Goal: Task Accomplishment & Management: Manage account settings

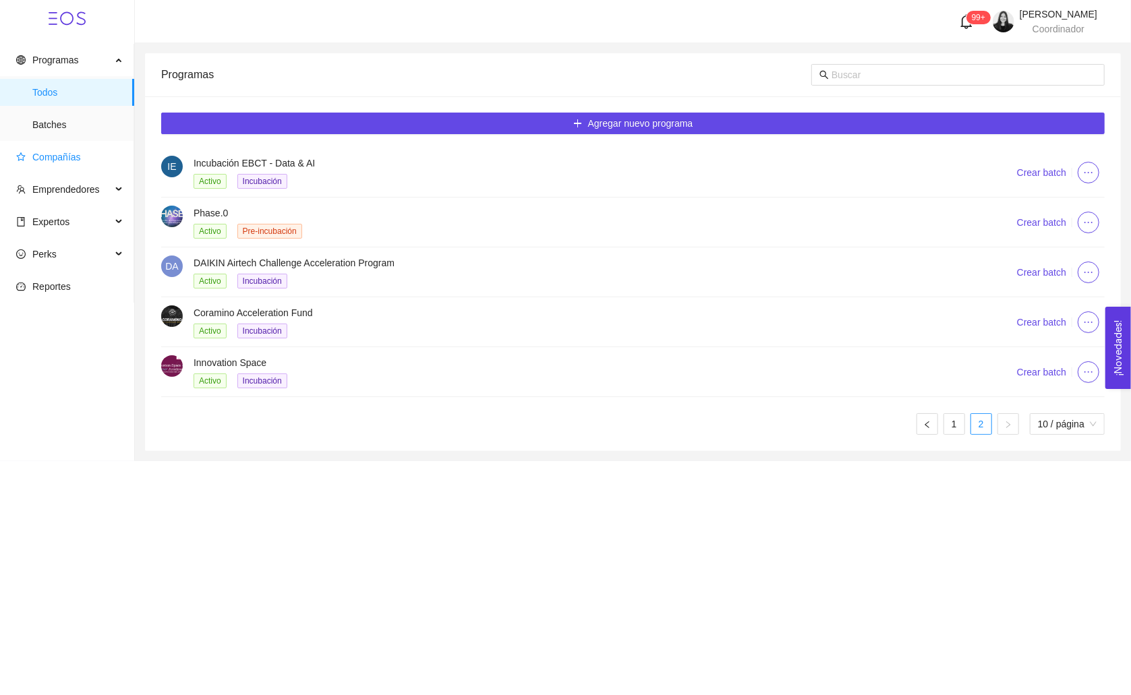
click at [61, 150] on span "Compañías" at bounding box center [69, 157] width 107 height 27
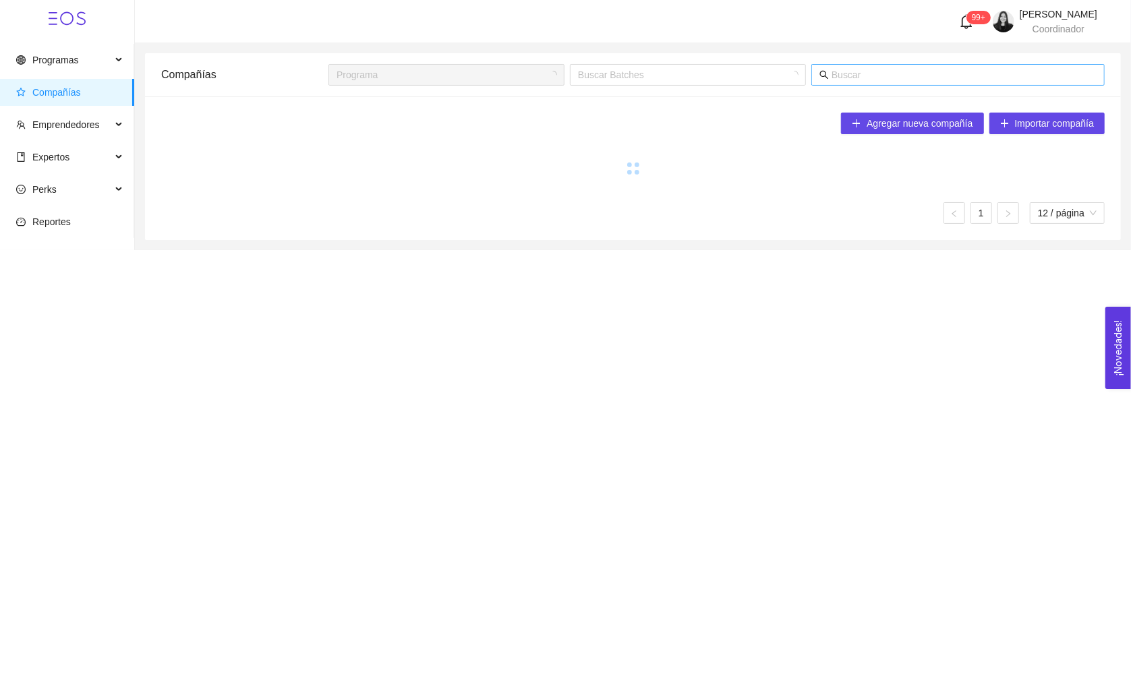
click at [852, 80] on input "text" at bounding box center [963, 74] width 265 height 15
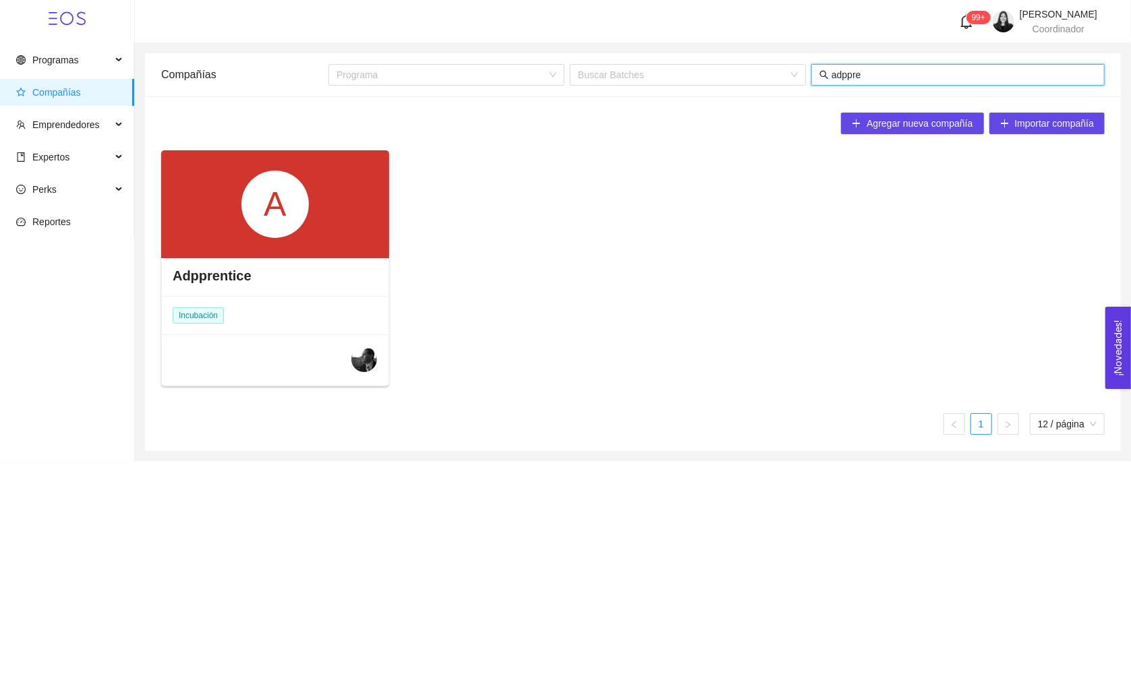
type input "adppre"
click at [240, 223] on div "A" at bounding box center [275, 204] width 228 height 108
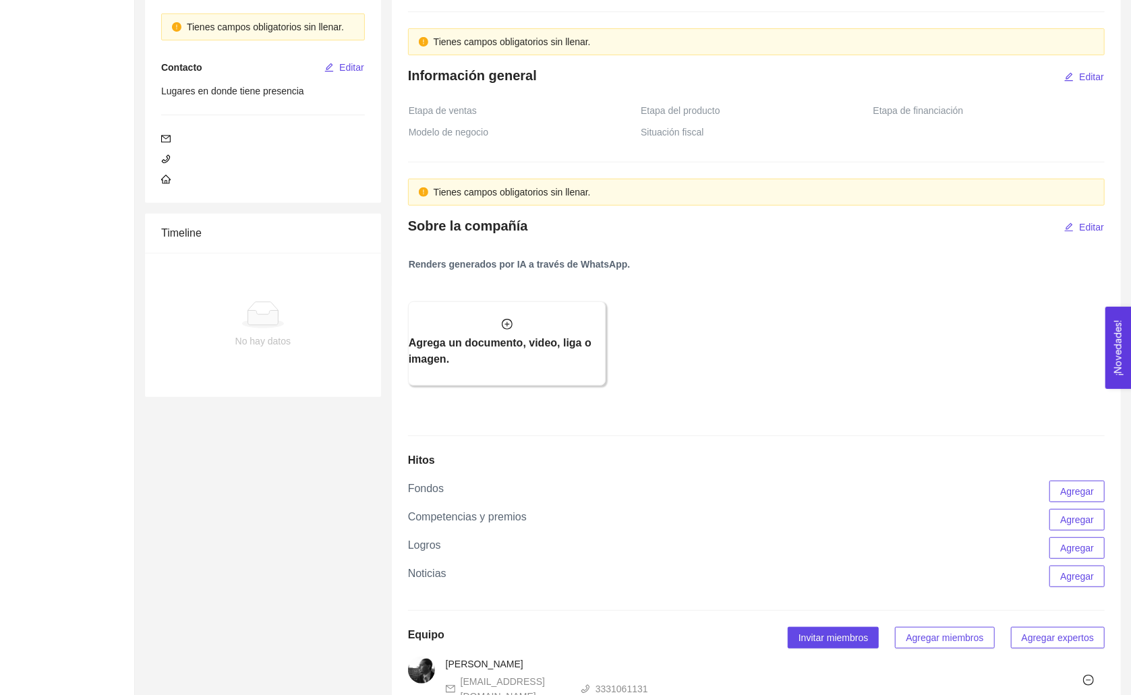
scroll to position [705, 0]
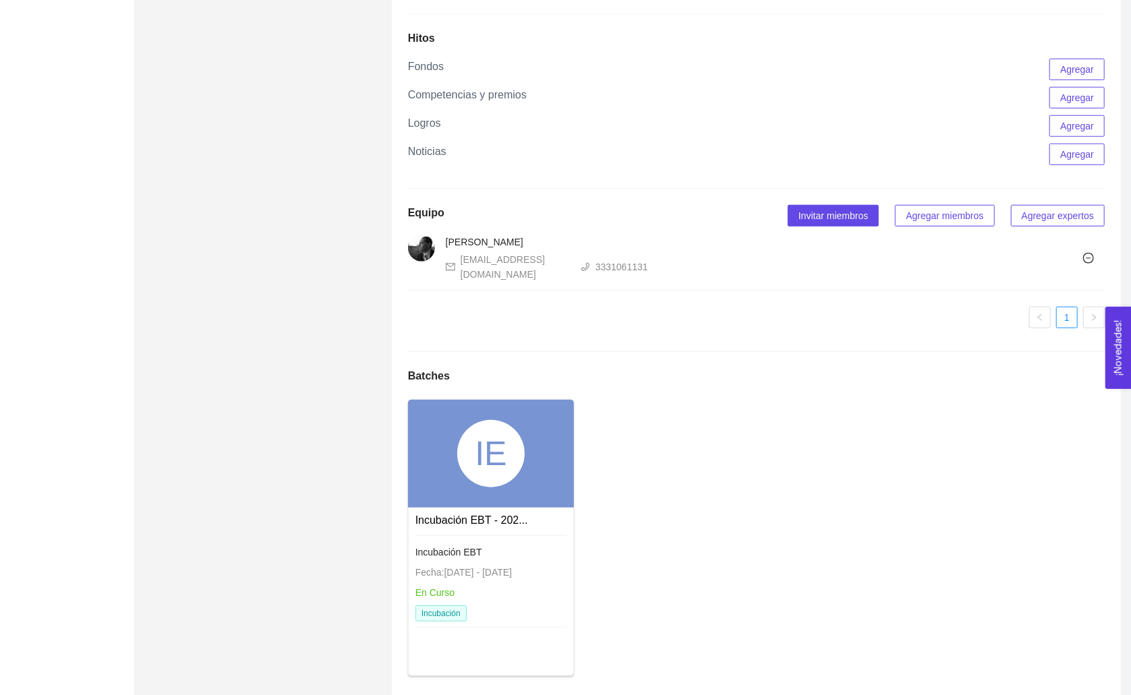
click at [490, 459] on div "IE" at bounding box center [490, 453] width 67 height 67
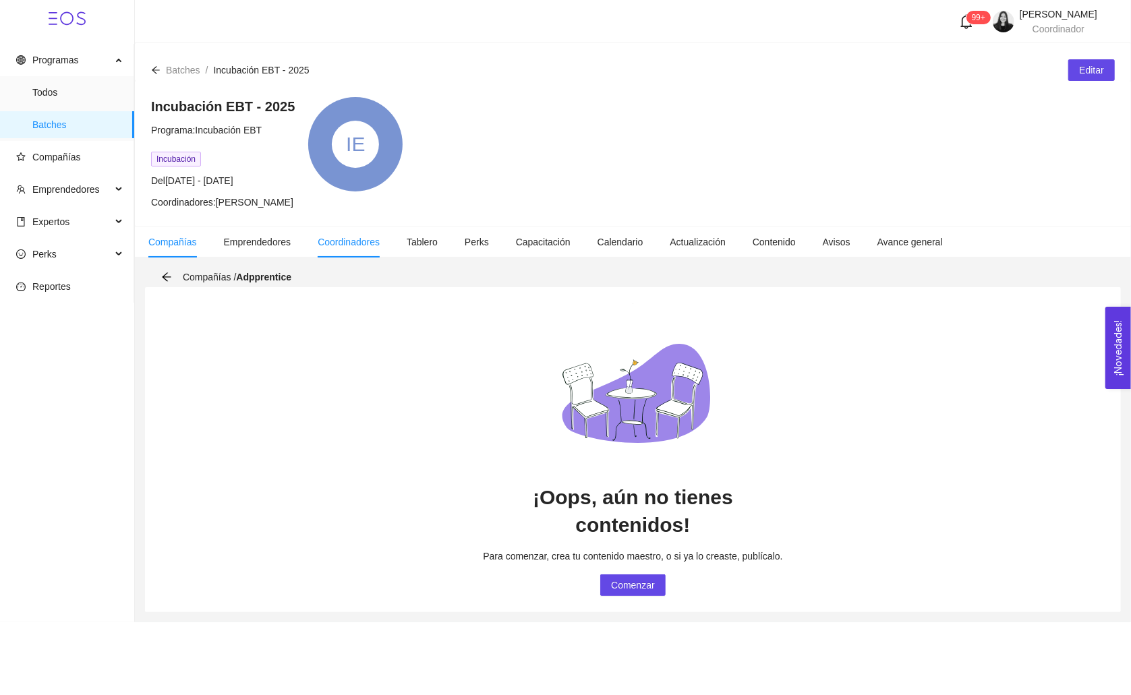
click at [360, 250] on li "Coordinadores" at bounding box center [348, 242] width 89 height 31
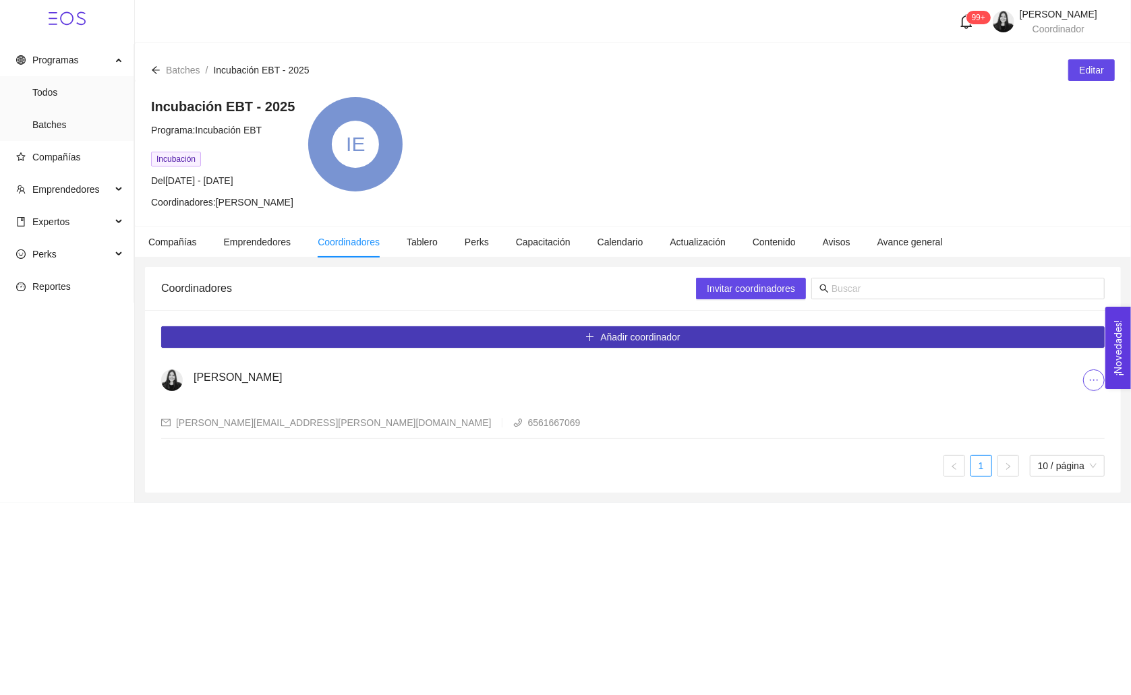
click at [632, 332] on span "Añadir coordinador" at bounding box center [640, 337] width 80 height 15
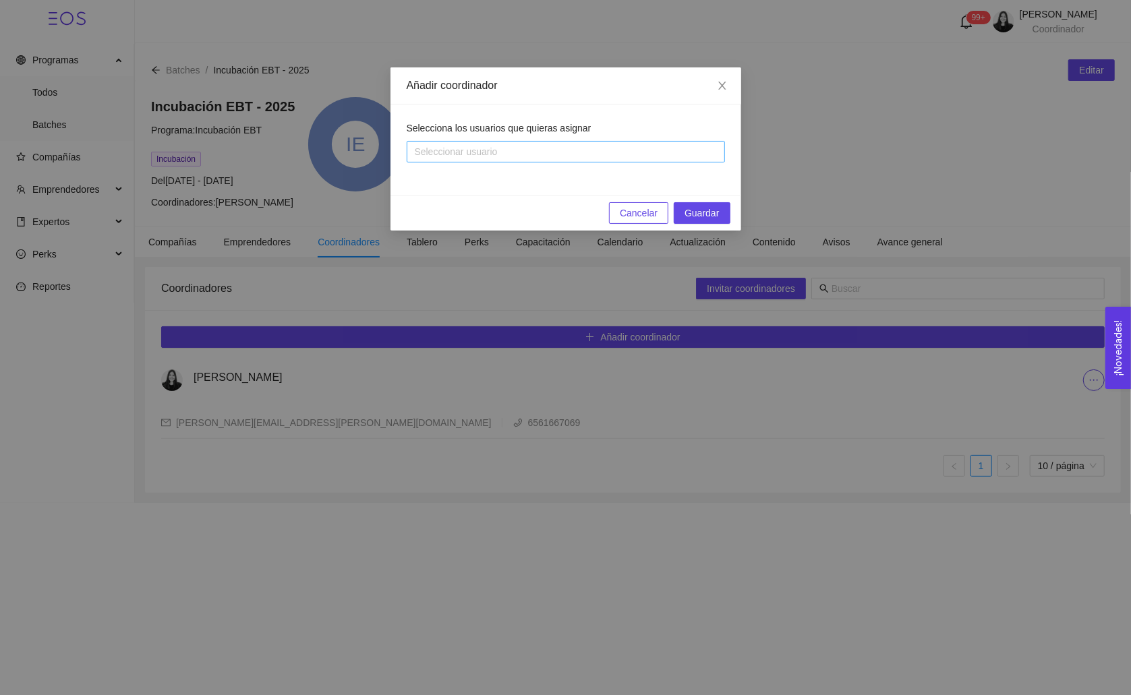
click at [501, 146] on div at bounding box center [559, 152] width 298 height 16
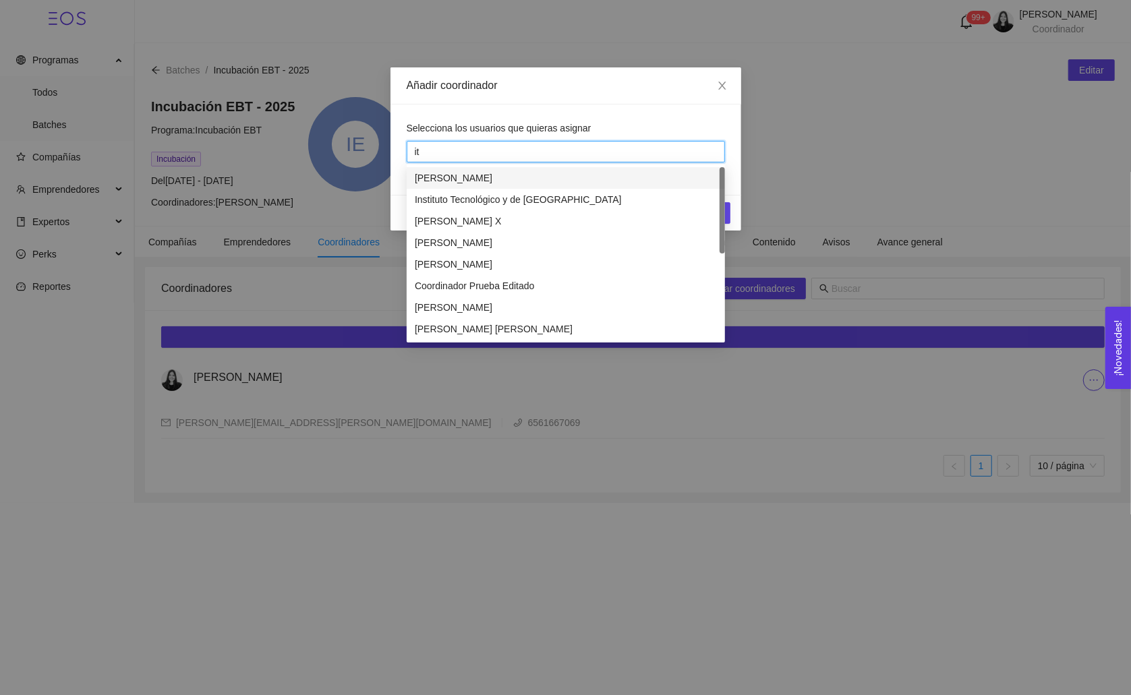
type input "itz"
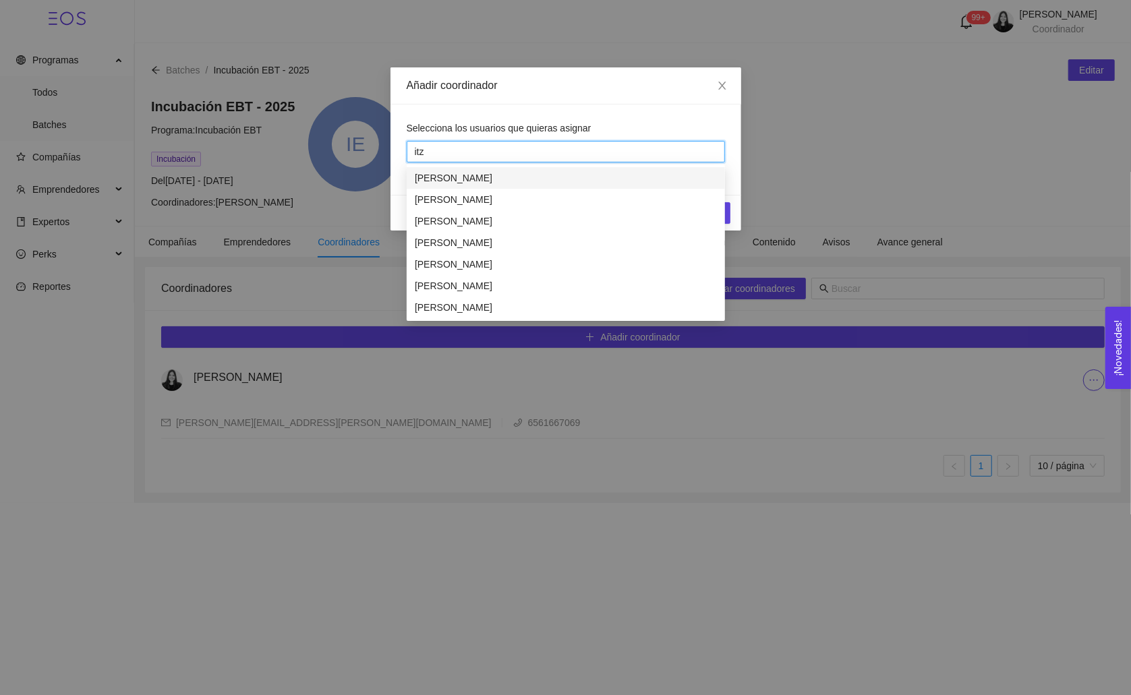
click at [468, 177] on div "[PERSON_NAME]" at bounding box center [566, 178] width 302 height 15
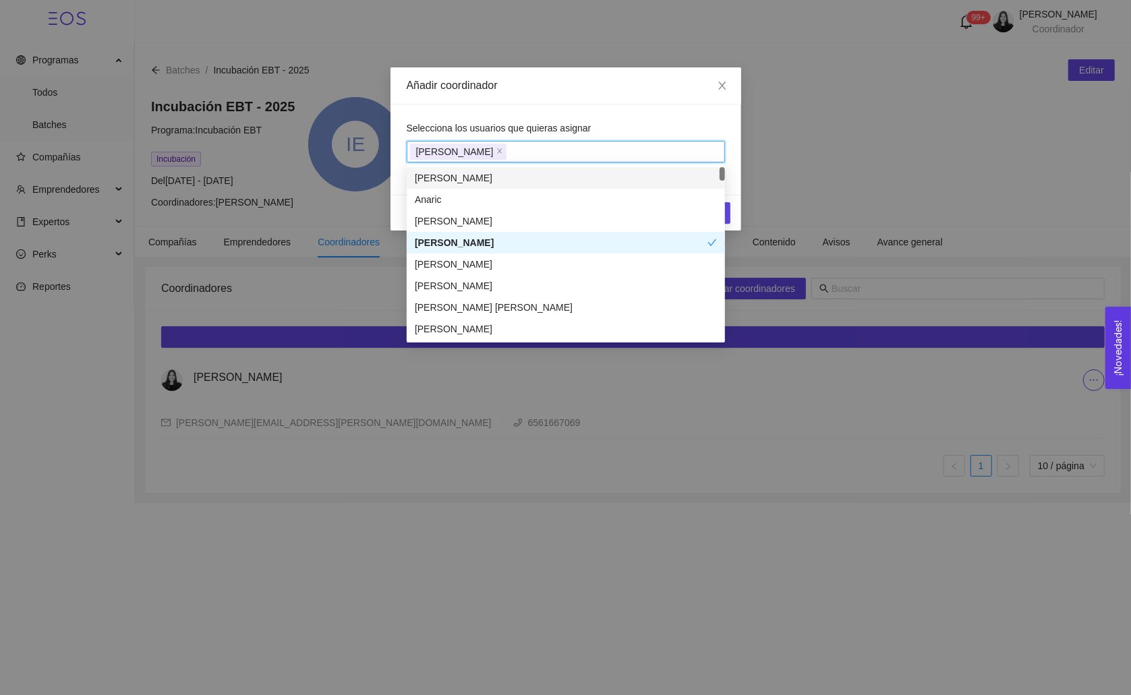
click at [618, 110] on div "Selecciona los usuarios que quieras asignar [PERSON_NAME]" at bounding box center [565, 150] width 351 height 90
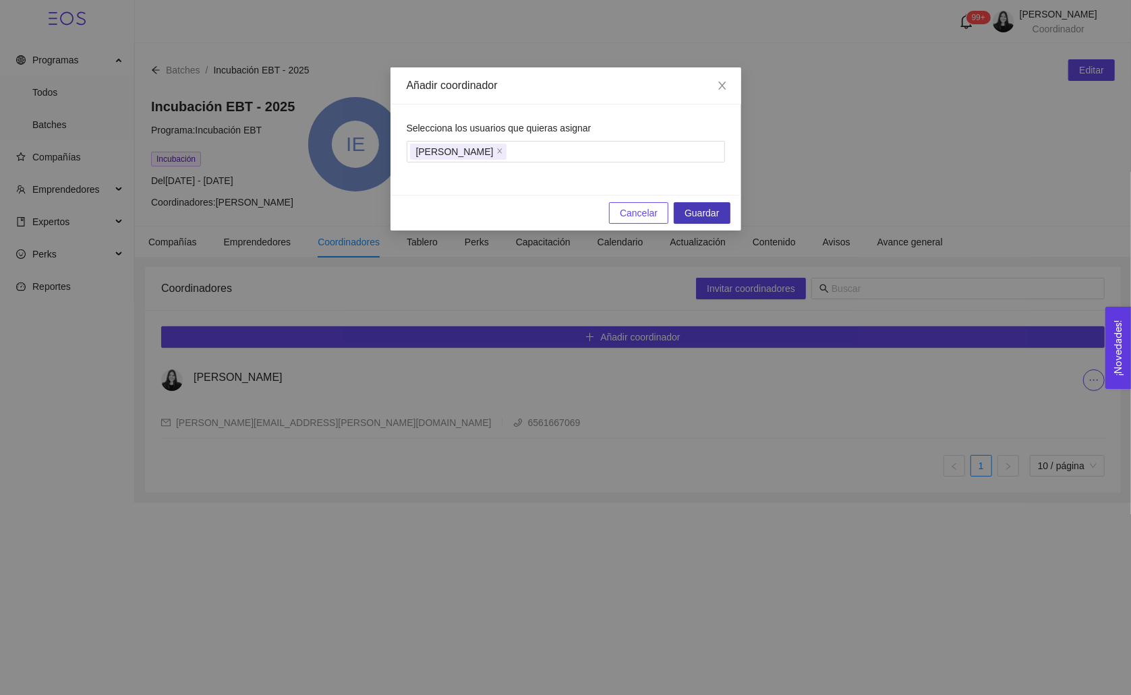
click at [692, 214] on span "Guardar" at bounding box center [701, 213] width 34 height 15
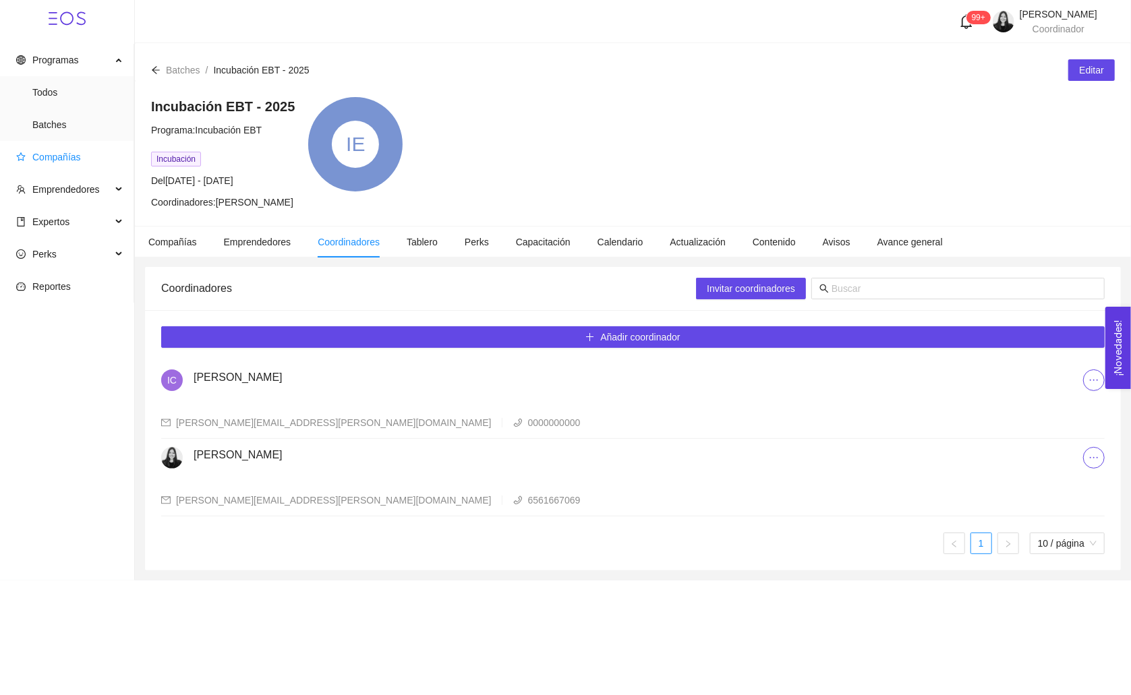
click at [50, 157] on span "Compañías" at bounding box center [56, 157] width 49 height 11
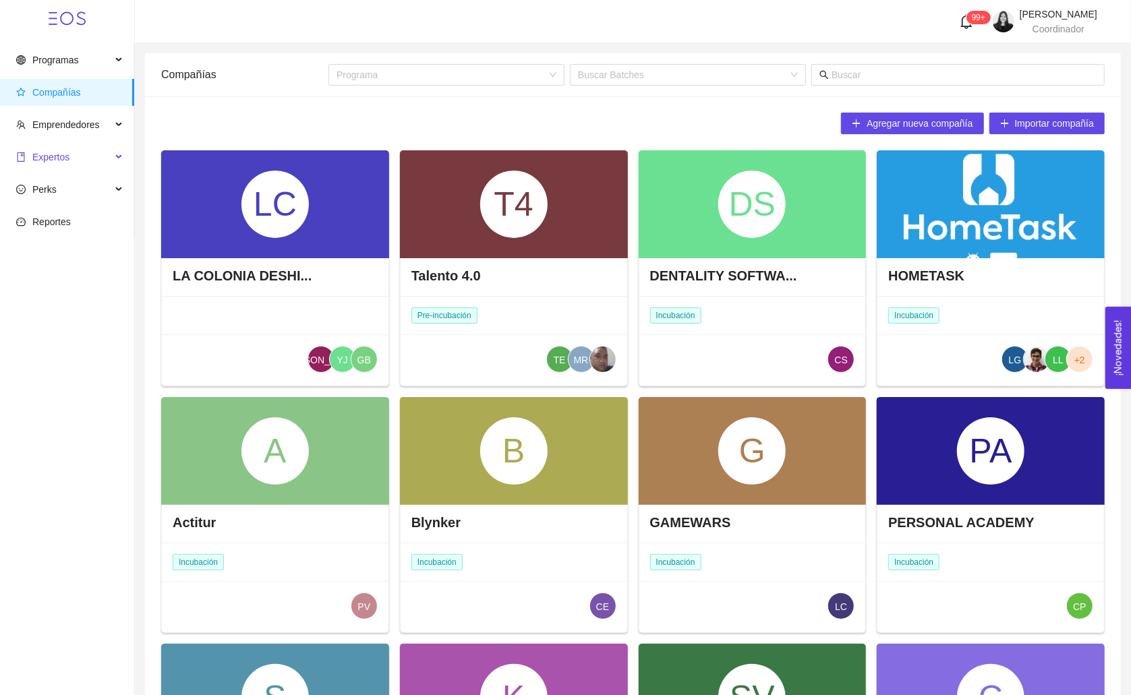
click at [51, 155] on span "Expertos" at bounding box center [50, 157] width 37 height 11
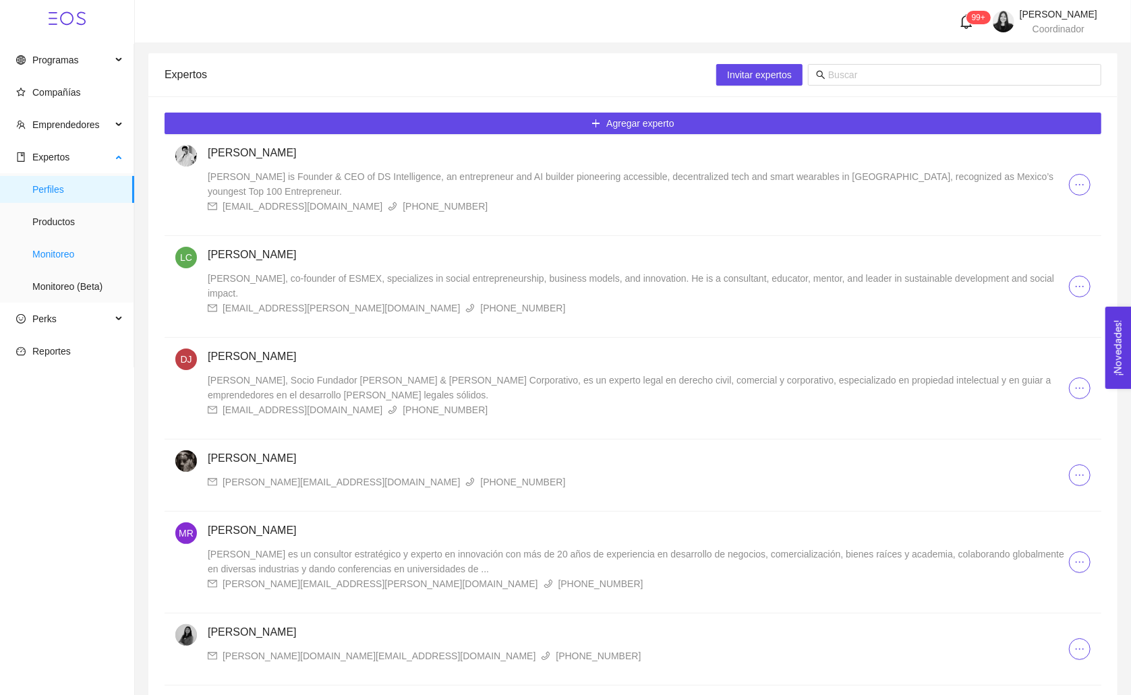
click at [60, 248] on span "Monitoreo" at bounding box center [77, 254] width 91 height 27
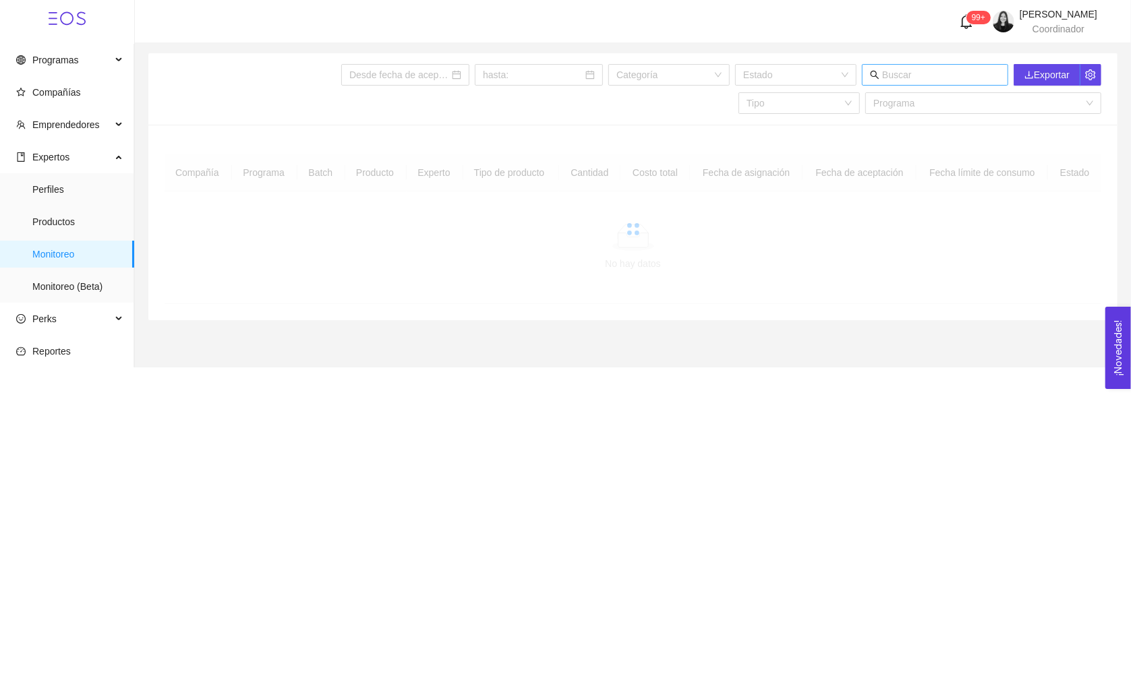
click at [914, 78] on input "text" at bounding box center [941, 74] width 118 height 15
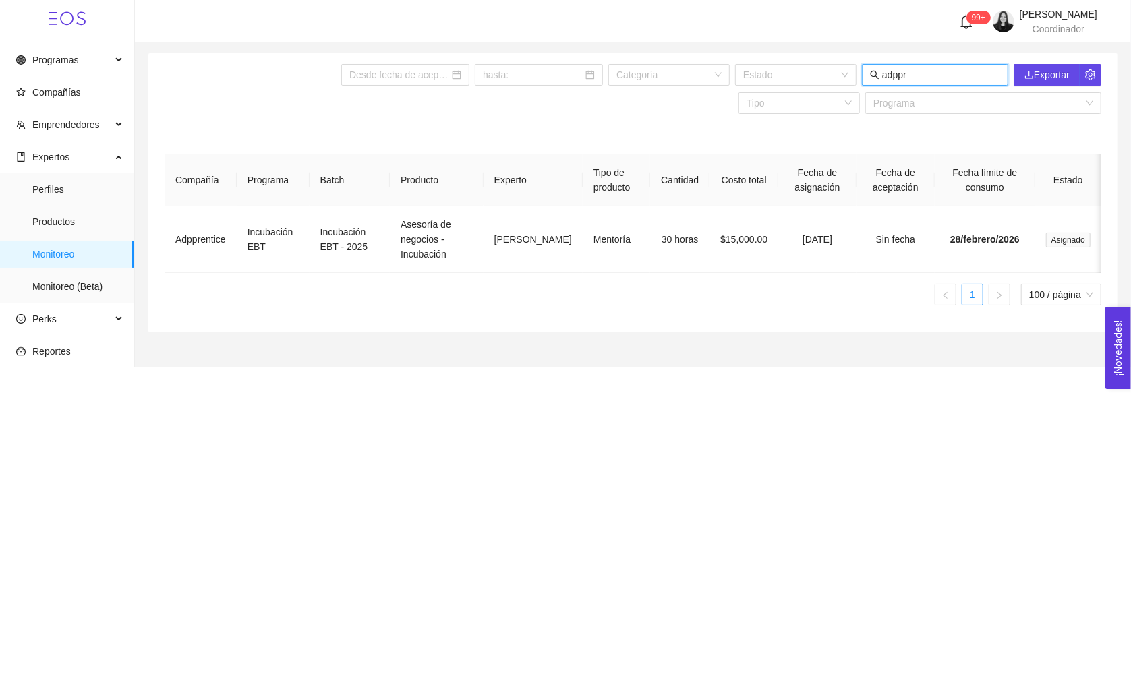
type input "adppr"
